Goal: Task Accomplishment & Management: Manage account settings

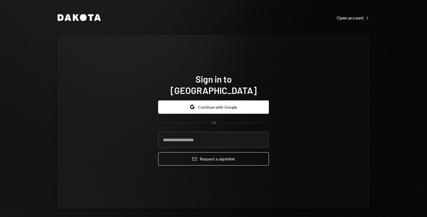
type input "**********"
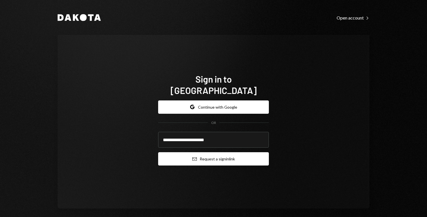
click at [205, 152] on button "Email Request a sign in link" at bounding box center [213, 158] width 111 height 13
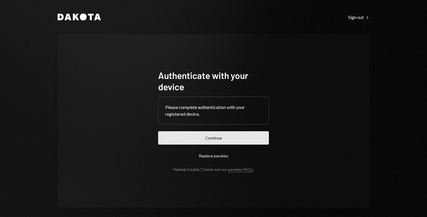
click at [218, 138] on button "Continue" at bounding box center [213, 137] width 111 height 13
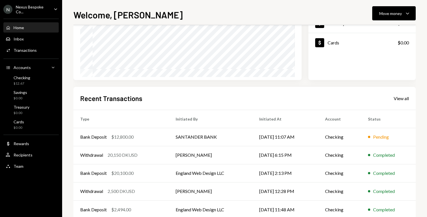
scroll to position [97, 0]
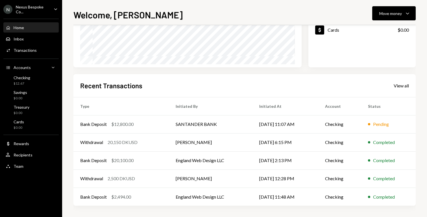
click at [178, 80] on div "Recent Transactions View all Type Initiated By Initiated At Account Status Bank…" at bounding box center [244, 140] width 342 height 132
click at [139, 126] on div "Bank Deposit $12,800.00" at bounding box center [121, 124] width 82 height 7
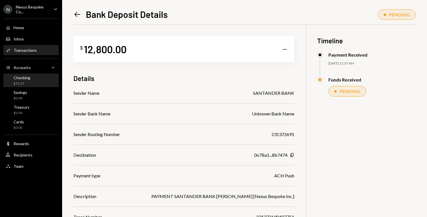
click at [34, 79] on div "Checking $12.67" at bounding box center [31, 80] width 51 height 11
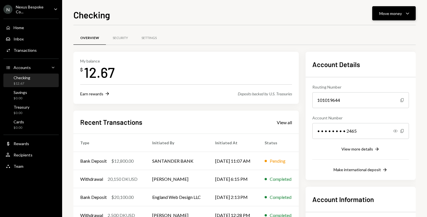
click at [389, 17] on button "Move money Caret Down" at bounding box center [393, 13] width 43 height 14
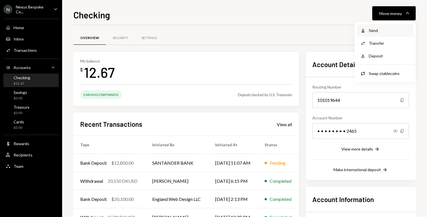
click at [389, 27] on div "Withdraw Send" at bounding box center [385, 30] width 56 height 13
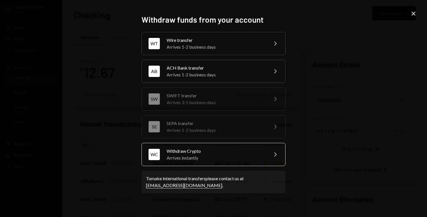
click at [226, 151] on div "Withdraw Crypto" at bounding box center [216, 150] width 98 height 7
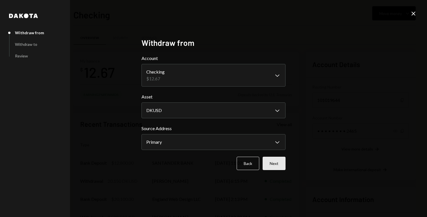
click at [276, 162] on button "Next" at bounding box center [274, 162] width 23 height 13
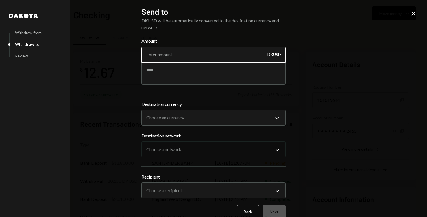
click at [185, 57] on input "Amount" at bounding box center [213, 55] width 144 height 16
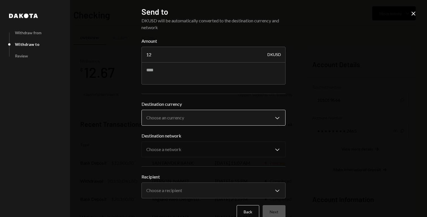
type input "12"
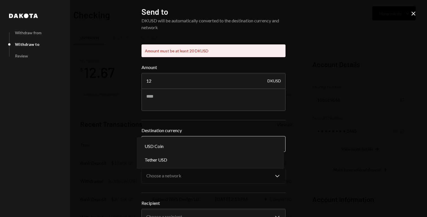
click at [202, 119] on div "**********" at bounding box center [213, 170] width 144 height 107
click at [135, 78] on div "**********" at bounding box center [214, 108] width 158 height 217
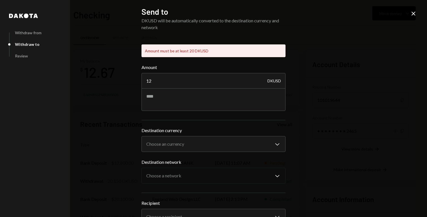
click at [412, 12] on icon "Close" at bounding box center [413, 13] width 7 height 7
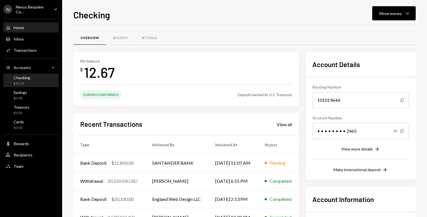
click at [33, 28] on div "Home Home" at bounding box center [31, 27] width 51 height 5
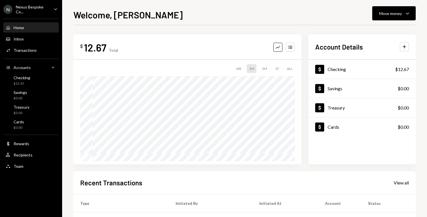
drag, startPoint x: 83, startPoint y: 45, endPoint x: 119, endPoint y: 47, distance: 36.5
click at [119, 47] on div "$ 12.67 Total Graph Accounts" at bounding box center [187, 47] width 215 height 13
drag, startPoint x: 79, startPoint y: 48, endPoint x: 71, endPoint y: 48, distance: 7.9
click at [71, 48] on div "Welcome, Marybeth Move money Caret Down $ 12.67 Total Graph Accounts 1W 1M 3M 1…" at bounding box center [244, 108] width 365 height 217
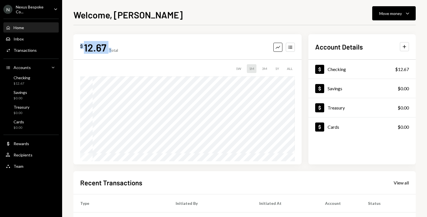
drag, startPoint x: 76, startPoint y: 45, endPoint x: 111, endPoint y: 48, distance: 35.7
click at [111, 48] on div "$ 12.67 Total Graph Accounts 1W 1M 3M 1Y ALL" at bounding box center [187, 99] width 228 height 130
click at [111, 48] on div "Total" at bounding box center [113, 50] width 9 height 5
click at [172, 49] on div "$ 12.67 Total Graph Accounts" at bounding box center [187, 47] width 215 height 13
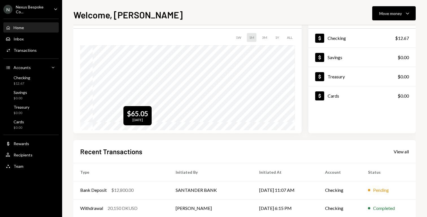
scroll to position [97, 0]
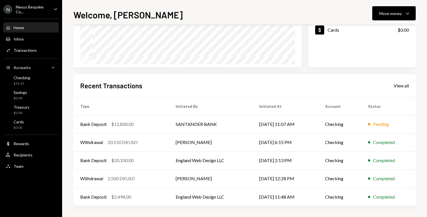
click at [69, 111] on div "Welcome, Marybeth Move money Caret Down $ 12.67 Total Graph Accounts 1W 1M 3M 1…" at bounding box center [244, 108] width 365 height 217
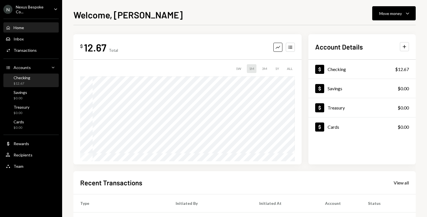
click at [38, 83] on div "Checking $12.67" at bounding box center [31, 80] width 51 height 11
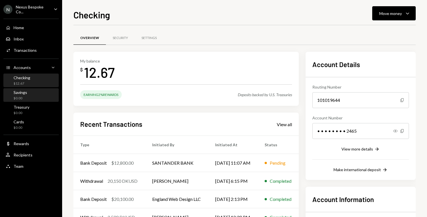
click at [45, 101] on div "Savings $0.00" at bounding box center [31, 95] width 51 height 13
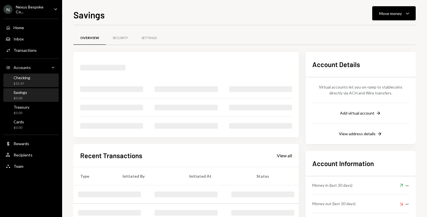
click at [47, 81] on div "Checking $12.67" at bounding box center [31, 80] width 51 height 11
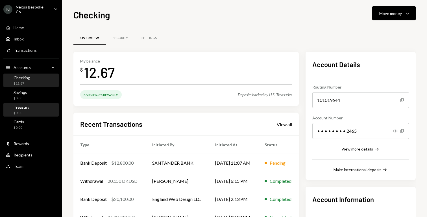
click at [45, 112] on div "Treasury $0.00" at bounding box center [31, 109] width 51 height 11
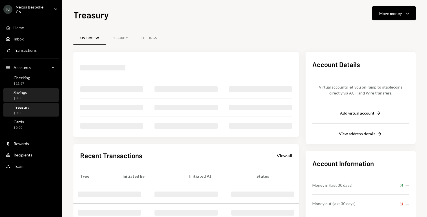
click at [46, 93] on div "Savings $0.00" at bounding box center [31, 95] width 51 height 11
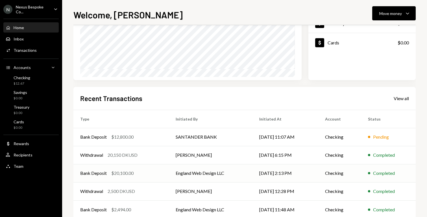
scroll to position [97, 0]
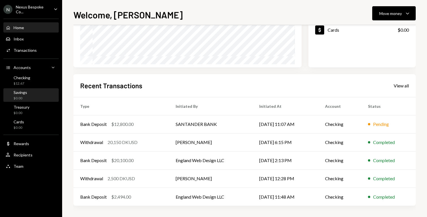
click at [36, 94] on div "Savings $0.00" at bounding box center [31, 95] width 51 height 11
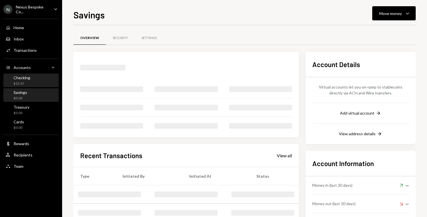
click at [39, 77] on div "Checking $12.67" at bounding box center [31, 80] width 51 height 11
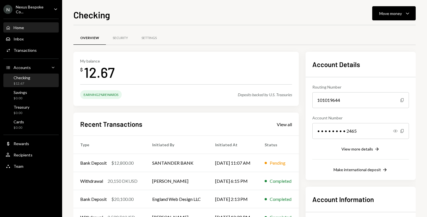
click at [40, 29] on div "Home Home" at bounding box center [31, 27] width 51 height 5
